Goal: Information Seeking & Learning: Learn about a topic

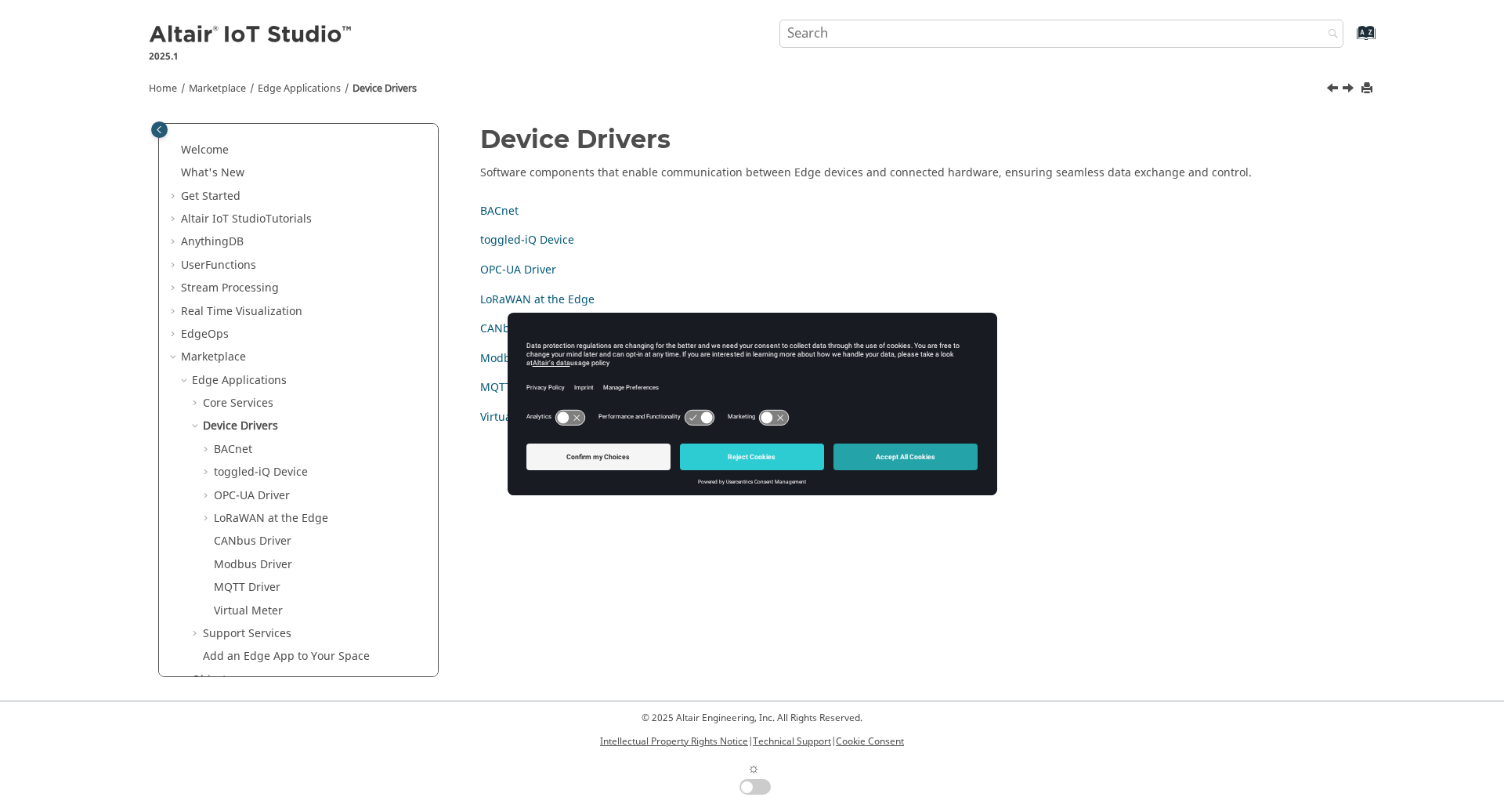
click at [884, 452] on button "Accept All Cookies" at bounding box center [906, 456] width 144 height 27
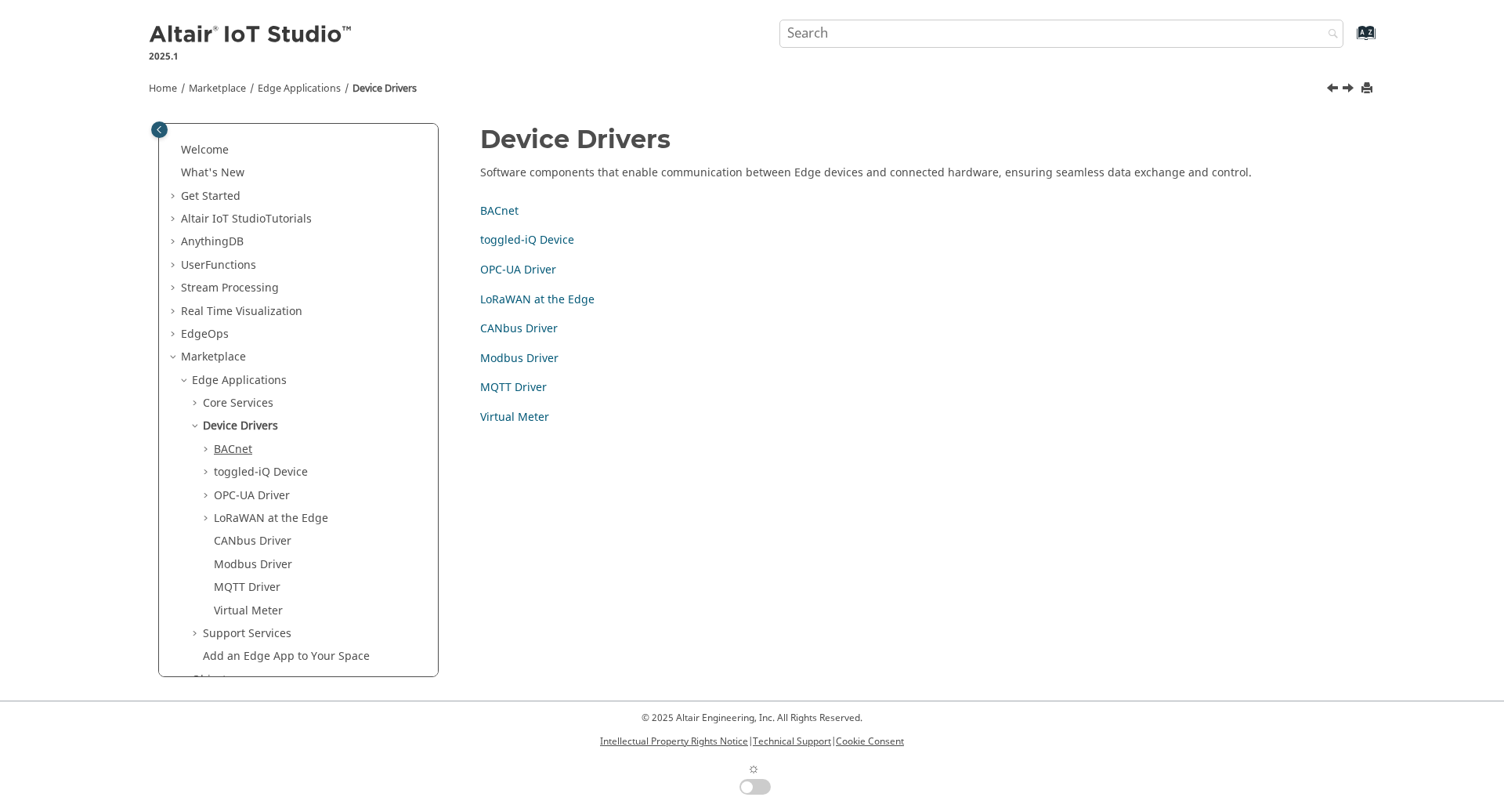
click at [224, 441] on link "BACnet" at bounding box center [233, 449] width 38 height 16
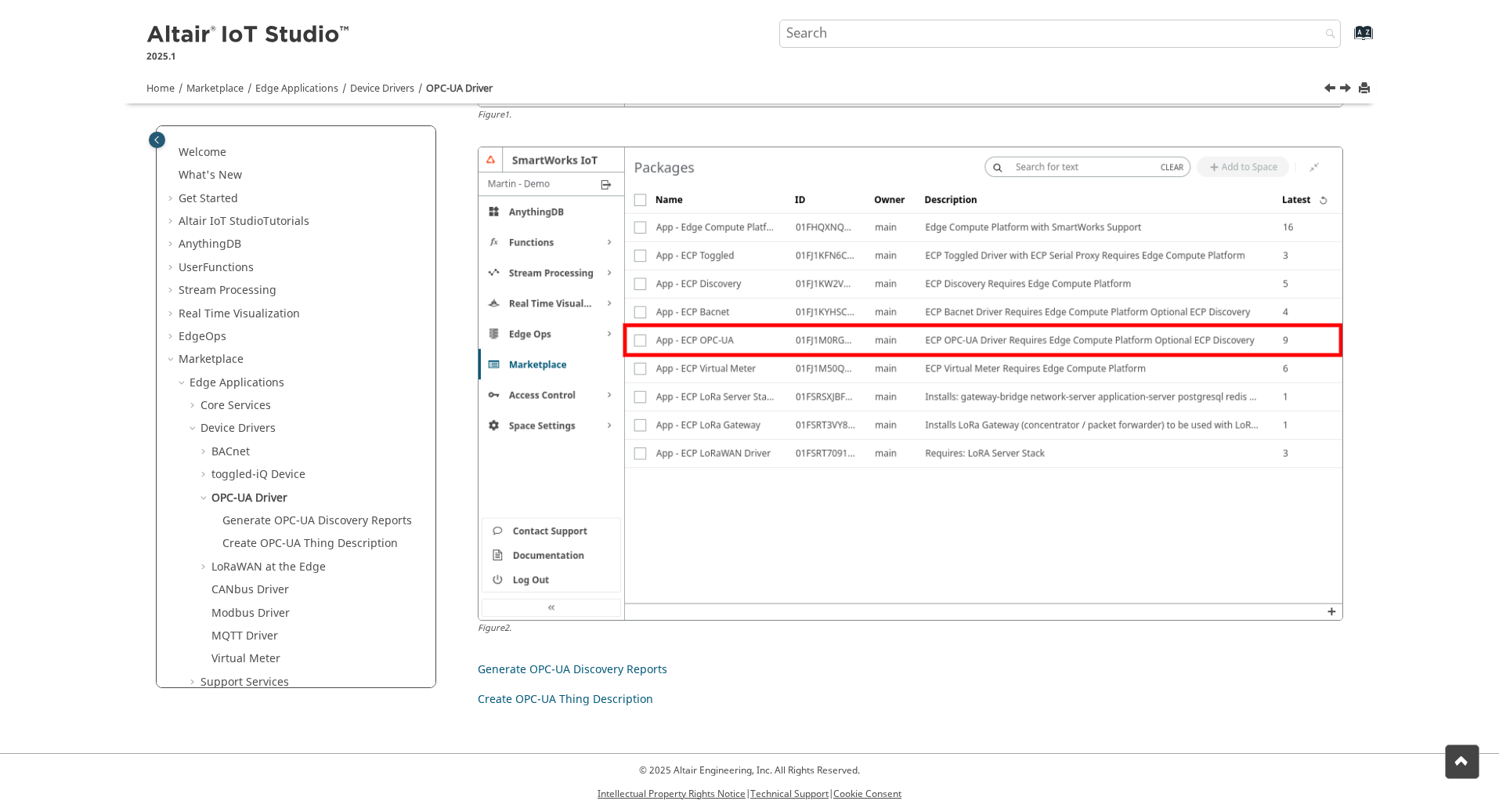
scroll to position [742, 0]
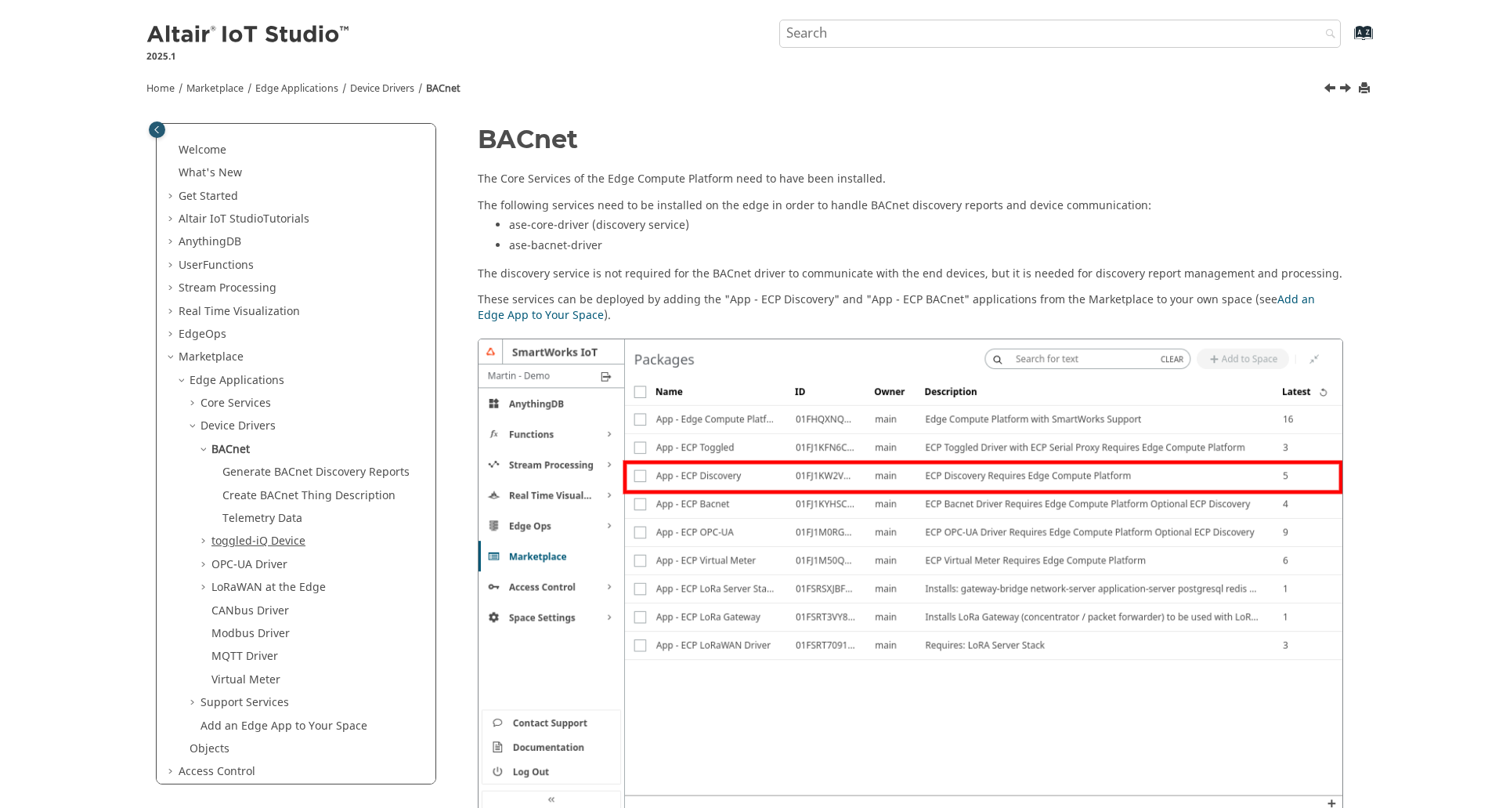
click at [234, 540] on link "toggled-iQ Device" at bounding box center [259, 541] width 94 height 16
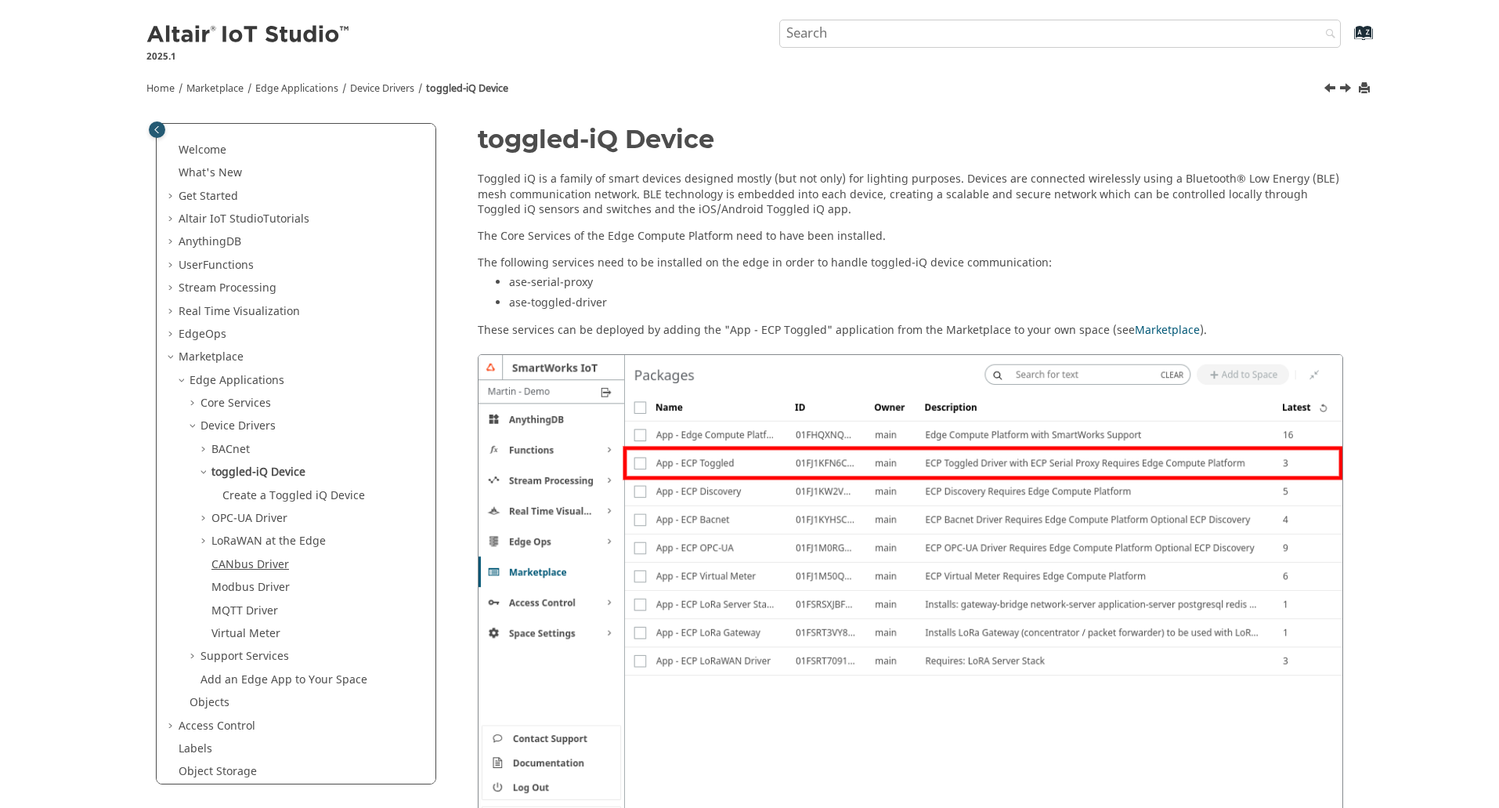
click at [250, 558] on link "CANbus Driver" at bounding box center [251, 564] width 78 height 16
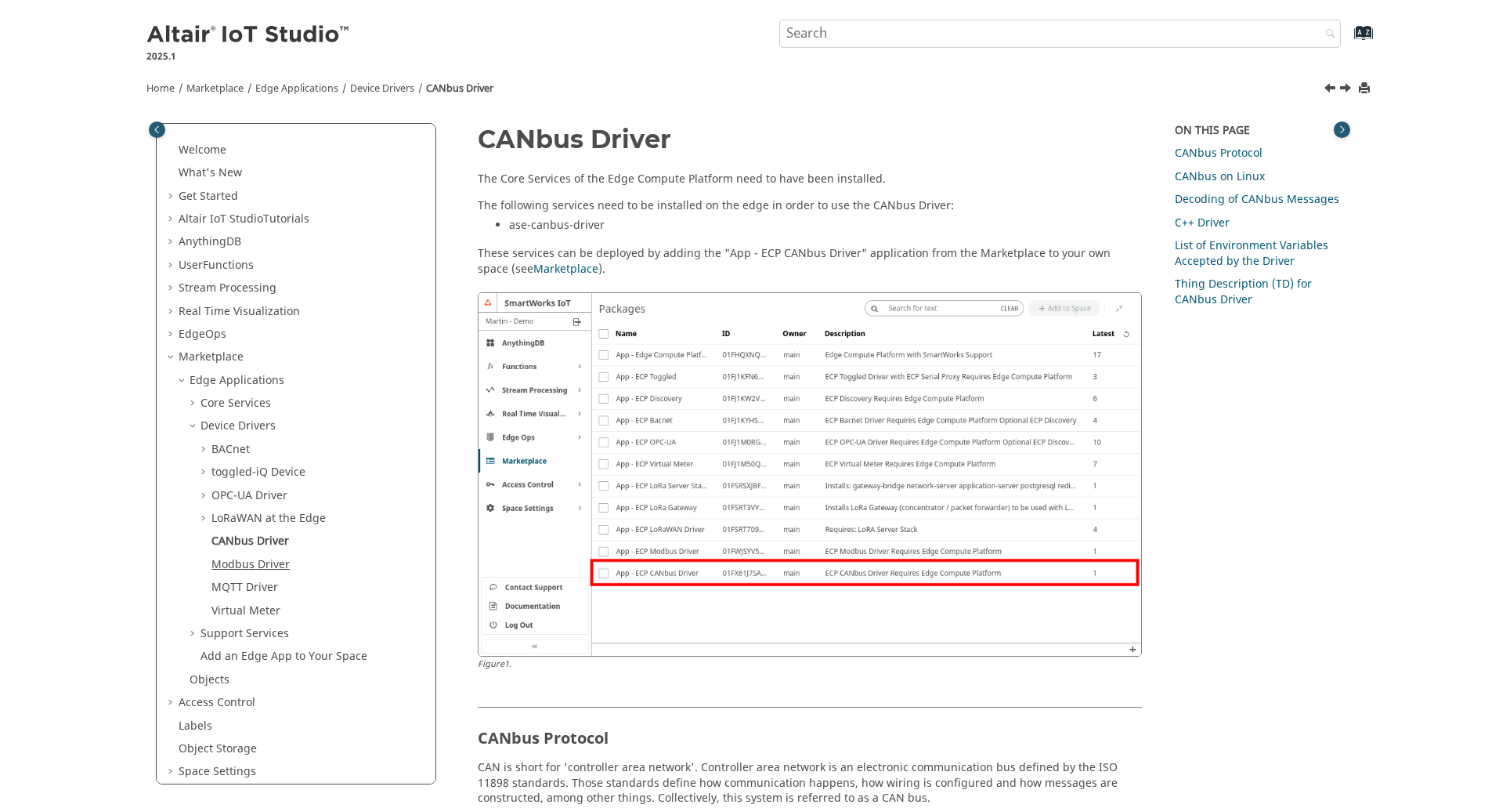
click at [240, 559] on link "Modbus Driver" at bounding box center [251, 564] width 78 height 16
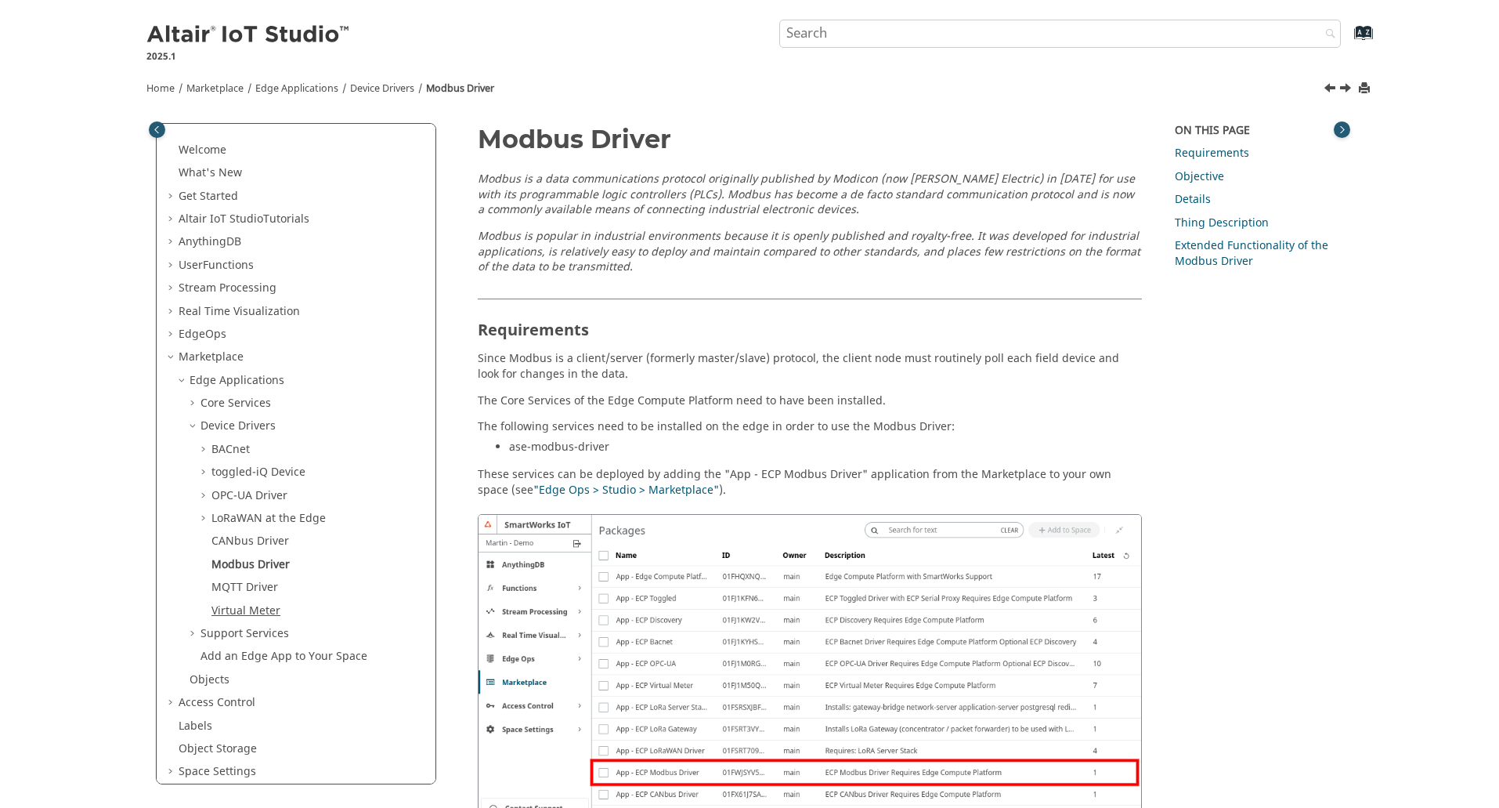
click at [236, 605] on link "Virtual Meter" at bounding box center [246, 610] width 69 height 16
